Goal: Check status: Check status

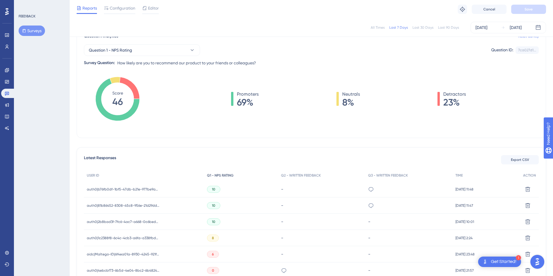
scroll to position [55, 0]
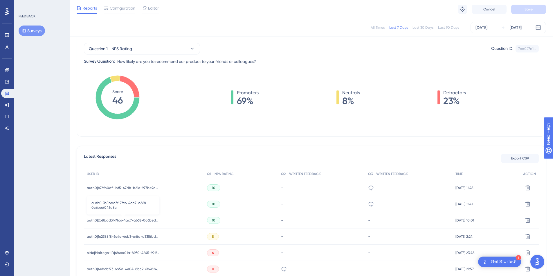
click at [152, 222] on span "auth0|2b8bad3f-7fc6-4ac7-a668-0c6bed045d8c" at bounding box center [123, 220] width 73 height 5
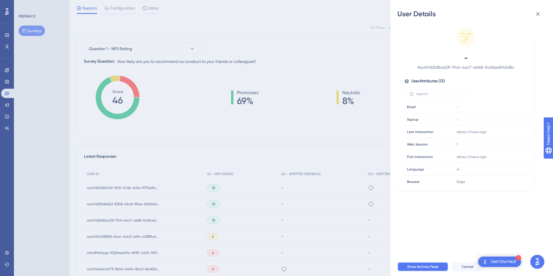
click at [433, 268] on button "Show Activity Feed" at bounding box center [422, 266] width 51 height 9
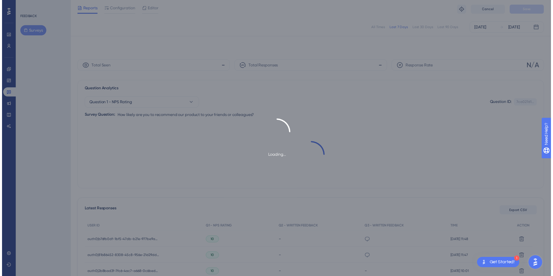
scroll to position [55, 0]
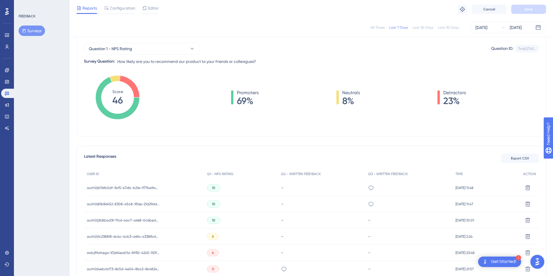
click at [136, 208] on div "auth0|81b86452-8308-45c8-956e-21d29dd17bac auth0|81b86452-8308-45c8-956e-21d29d…" at bounding box center [123, 204] width 73 height 16
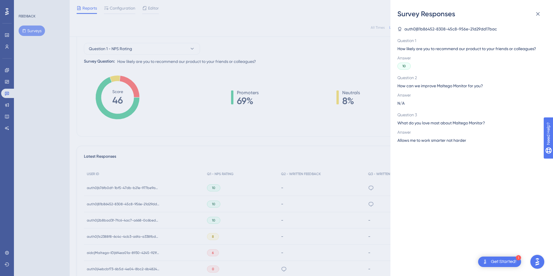
click at [138, 205] on div "Survey Responses auth0|81b86452-8308-45c8-956e-21d29dd17bac Question 1 How like…" at bounding box center [276, 138] width 553 height 276
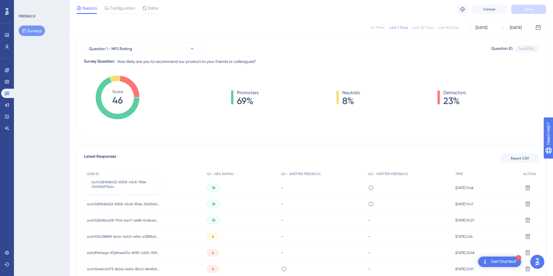
click at [138, 205] on span "auth0|81b86452-8308-45c8-956e-21d29dd17bac" at bounding box center [123, 204] width 73 height 5
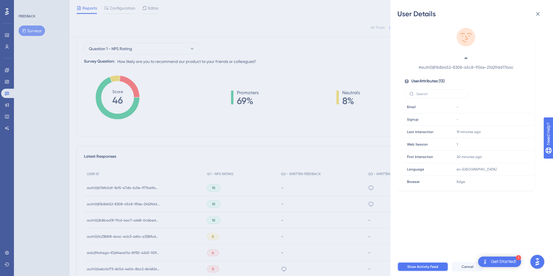
click at [416, 268] on button "Show Activity Feed" at bounding box center [422, 266] width 51 height 9
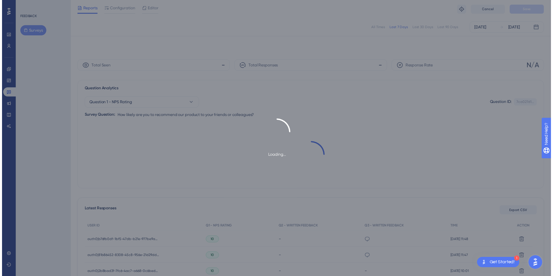
scroll to position [55, 0]
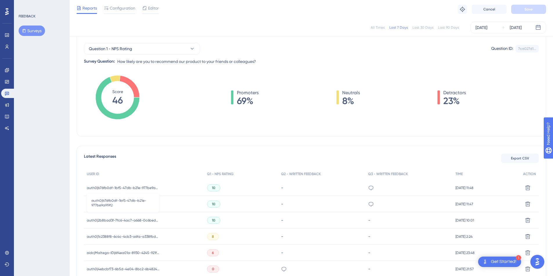
click at [154, 188] on span "auth0|b76fb0df-1bf5-47db-b21e-977be9a919f2" at bounding box center [123, 188] width 73 height 5
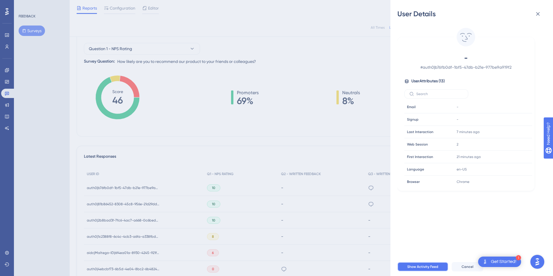
click at [414, 269] on button "Show Activity Feed" at bounding box center [422, 266] width 51 height 9
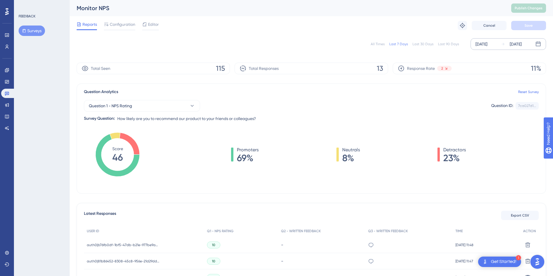
click at [537, 43] on icon at bounding box center [538, 44] width 6 height 6
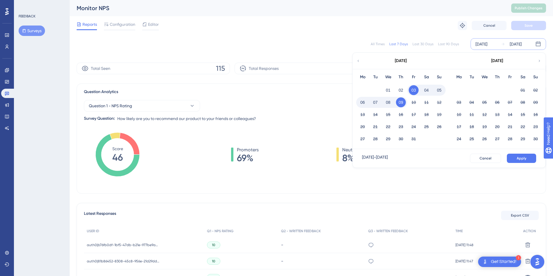
click at [388, 104] on button "08" at bounding box center [388, 103] width 10 height 10
click at [525, 160] on span "Apply" at bounding box center [522, 158] width 10 height 5
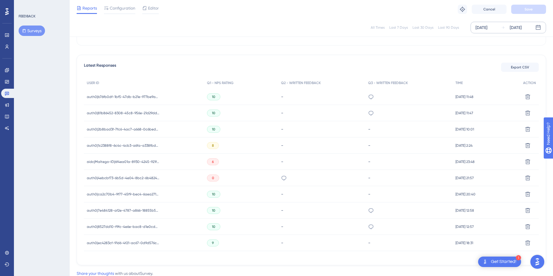
scroll to position [147, 0]
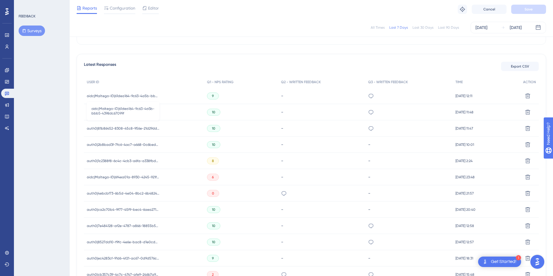
click at [152, 94] on span "oidc|Maltego-ID|61dea164-9c63-4a5b-bbb5-4398dc67099f" at bounding box center [123, 96] width 73 height 5
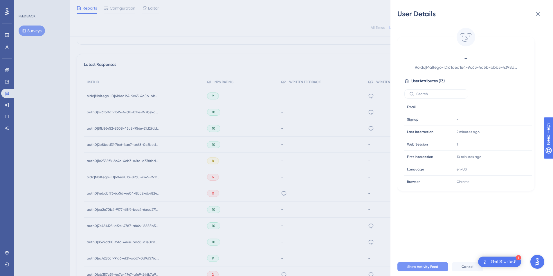
click at [436, 272] on button "Show Activity Feed" at bounding box center [422, 266] width 51 height 9
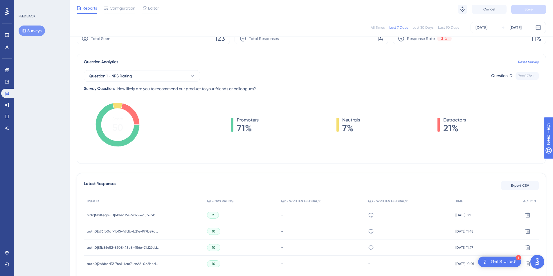
scroll to position [54, 0]
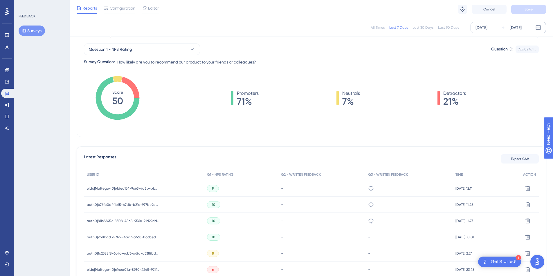
click at [502, 28] on icon at bounding box center [502, 27] width 3 height 3
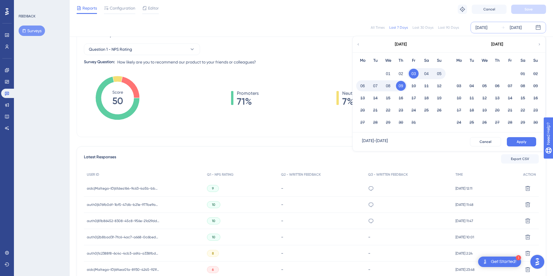
click at [391, 84] on button "08" at bounding box center [388, 86] width 10 height 10
click at [521, 141] on span "Apply" at bounding box center [522, 142] width 10 height 5
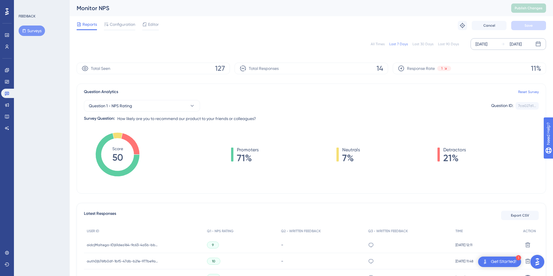
click at [487, 47] on div "[DATE]" at bounding box center [481, 44] width 12 height 7
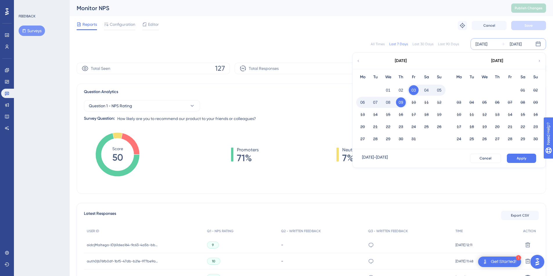
click at [389, 102] on button "08" at bounding box center [388, 103] width 10 height 10
click at [516, 158] on button "Apply" at bounding box center [521, 158] width 29 height 9
